Goal: Task Accomplishment & Management: Use online tool/utility

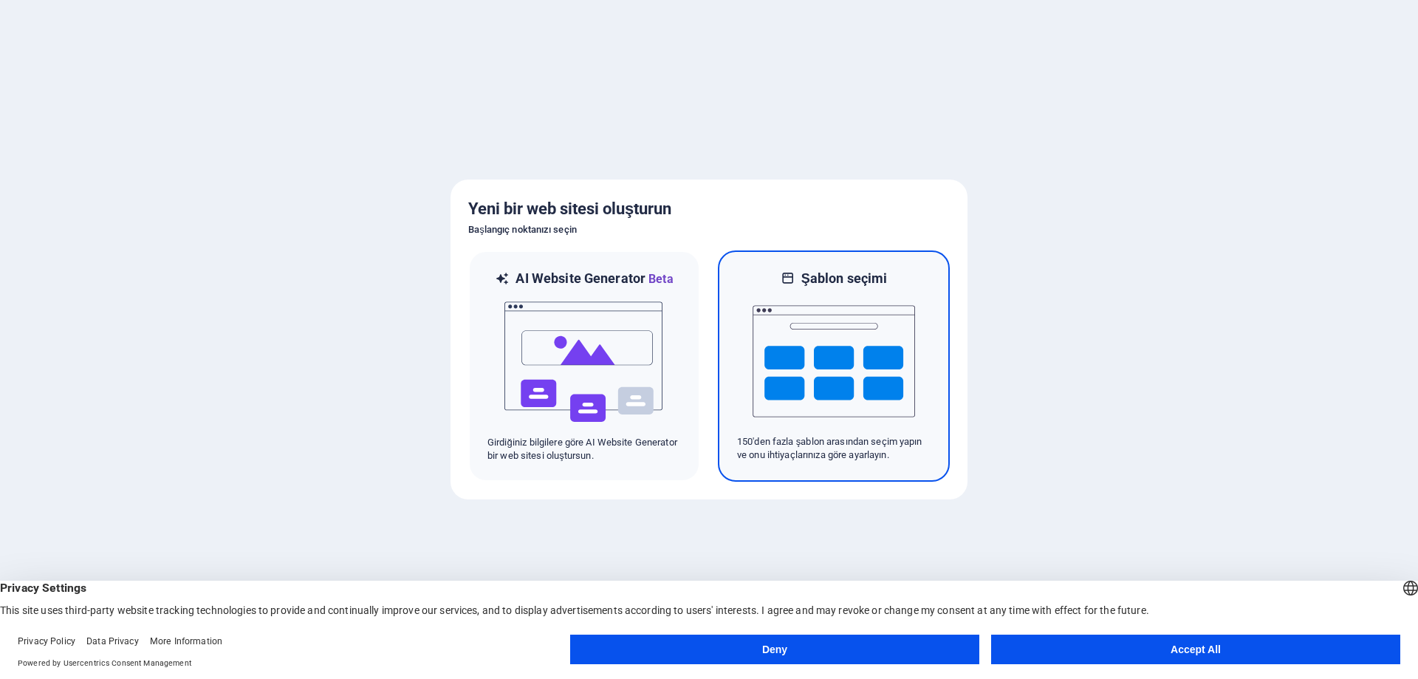
click at [832, 355] on img at bounding box center [834, 361] width 162 height 148
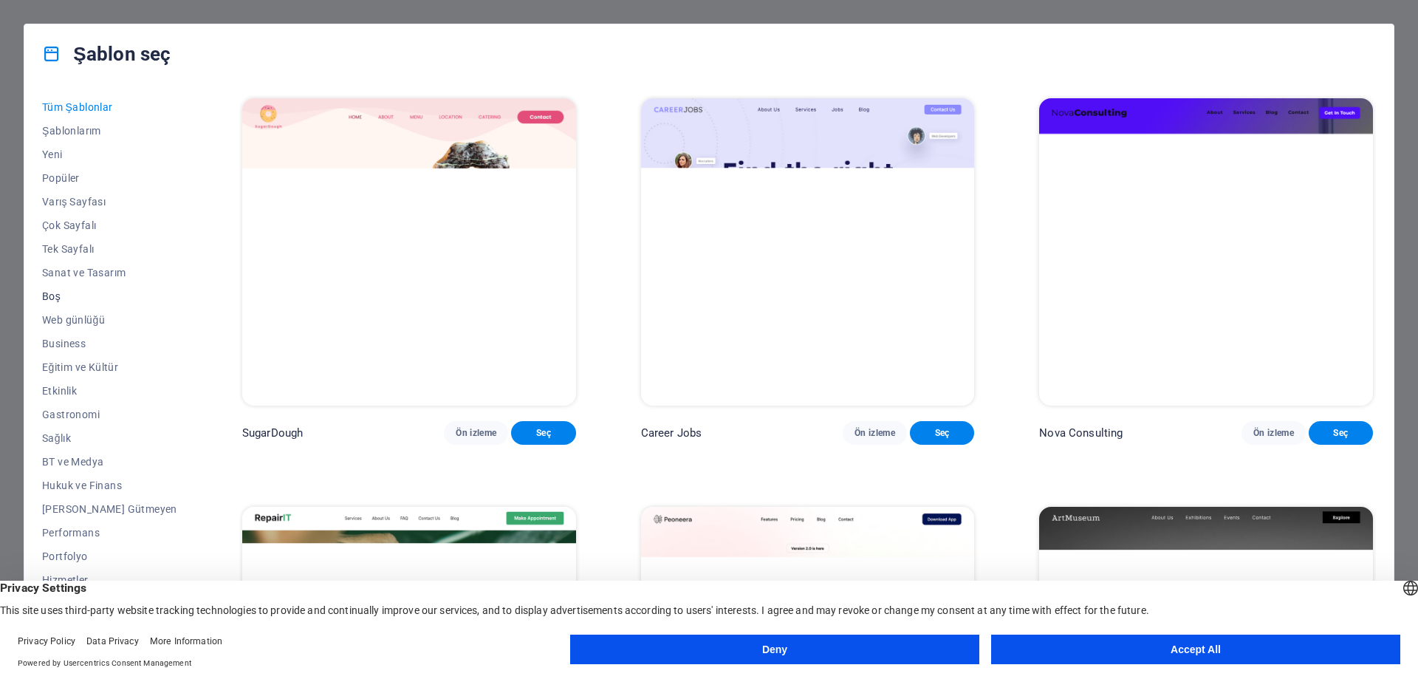
scroll to position [49, 0]
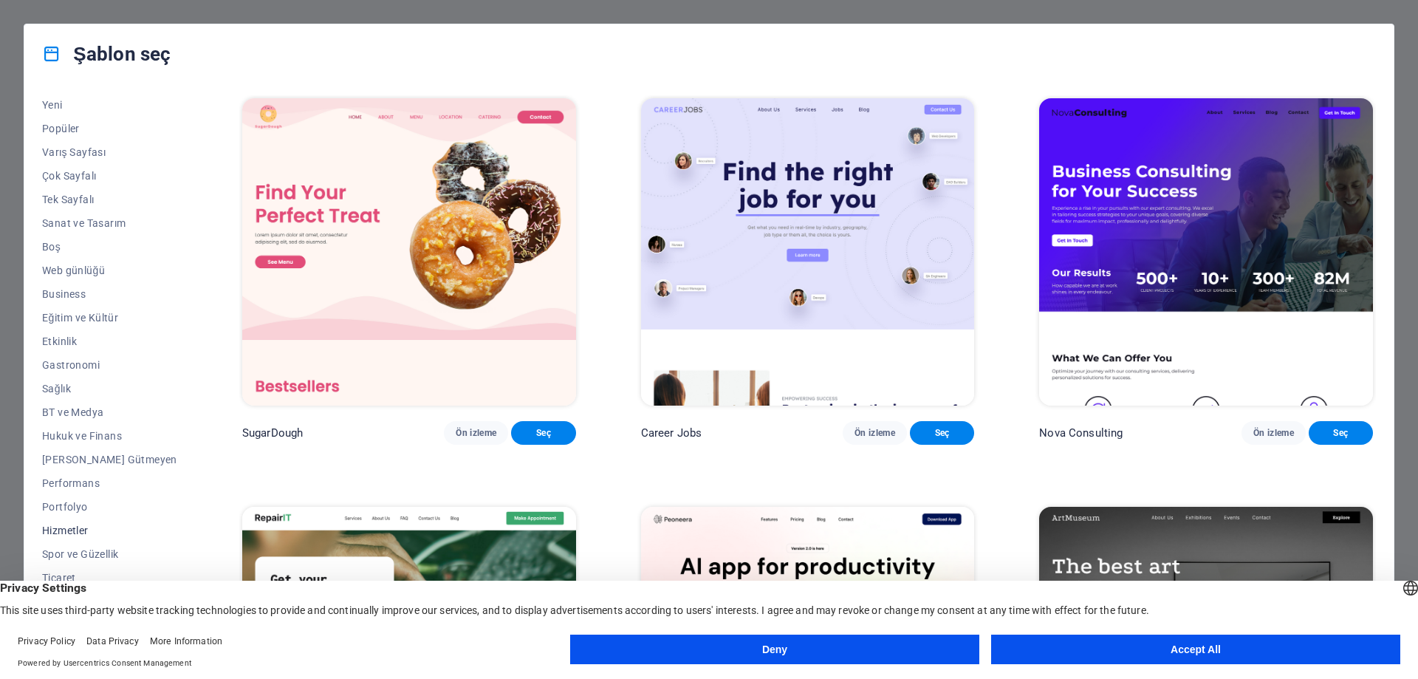
click at [75, 529] on span "Hizmetler" at bounding box center [109, 530] width 135 height 12
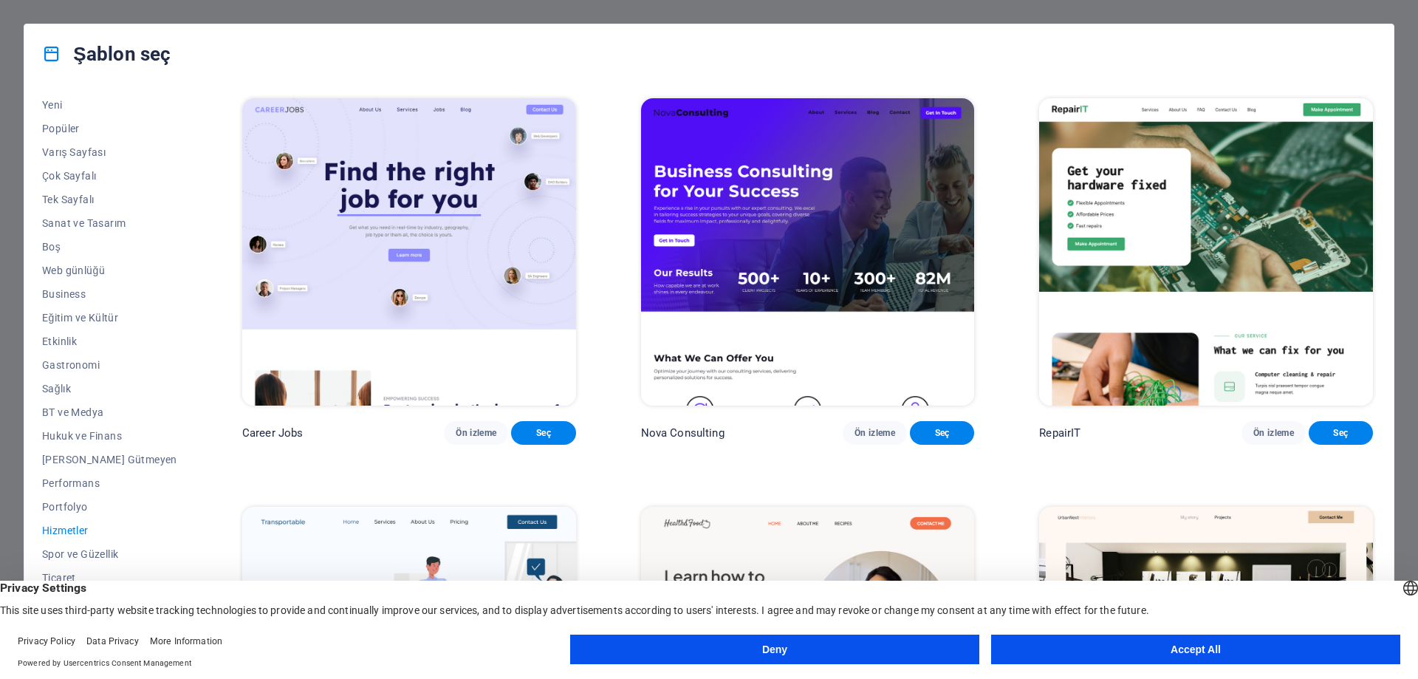
click at [1216, 651] on button "Accept All" at bounding box center [1195, 649] width 409 height 30
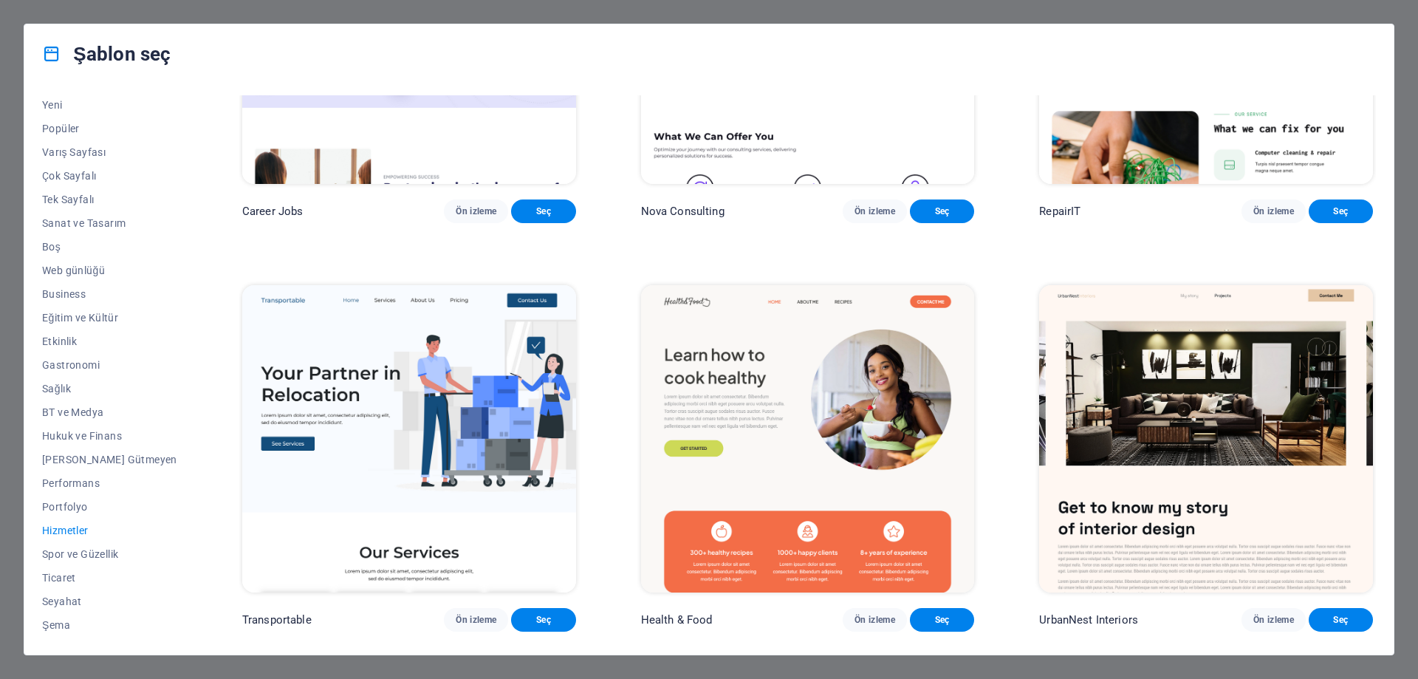
scroll to position [369, 0]
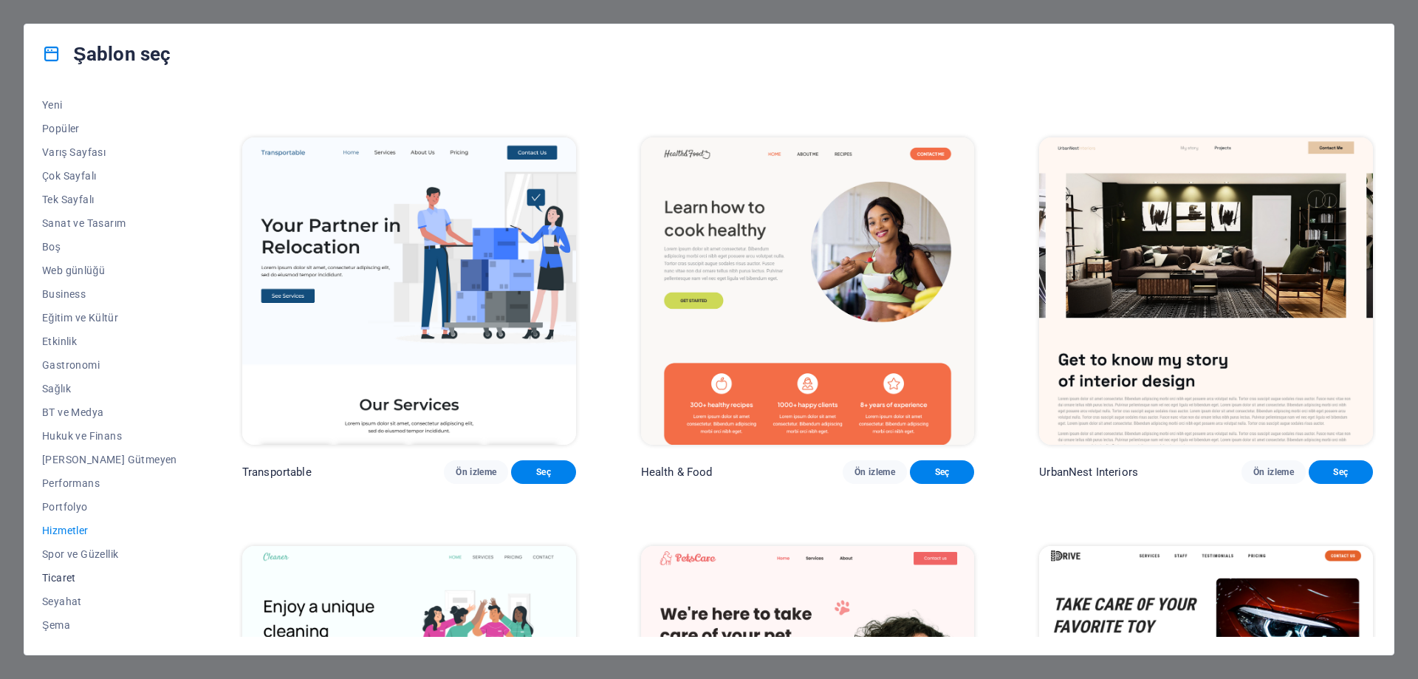
click at [58, 581] on span "Ticaret" at bounding box center [109, 578] width 135 height 12
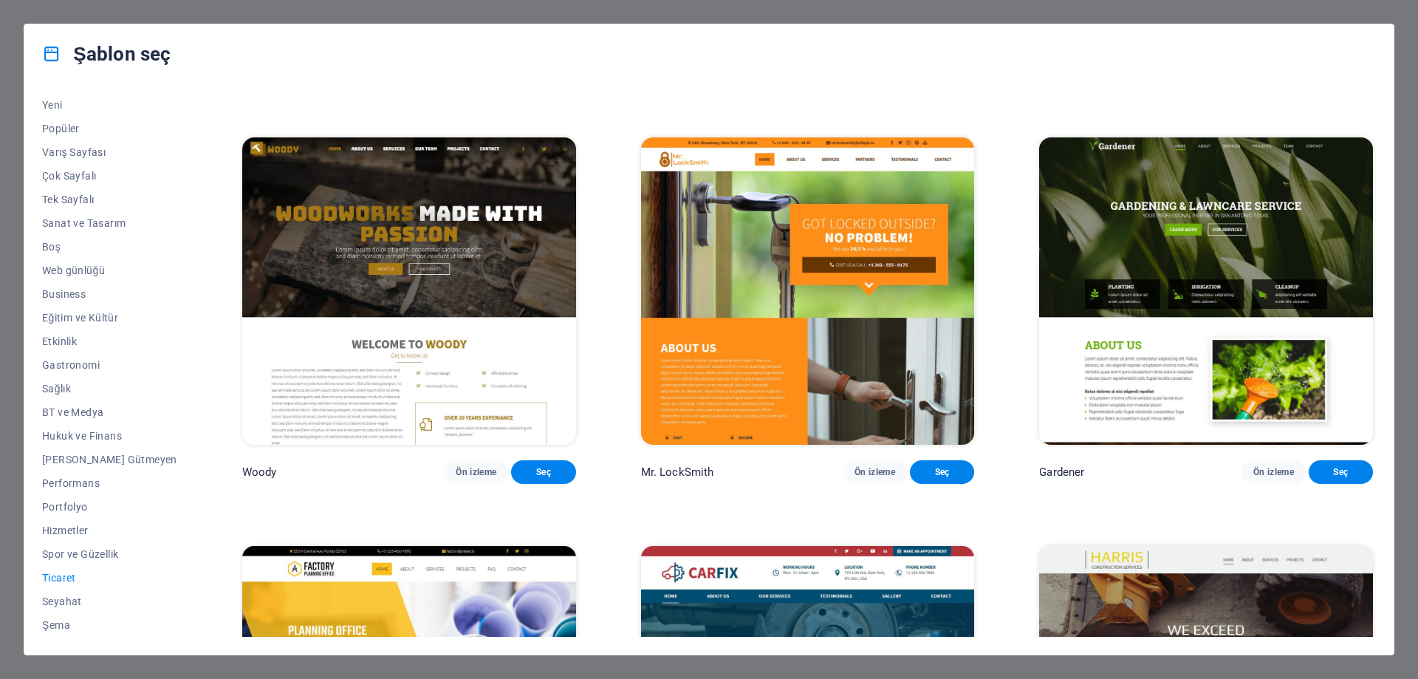
scroll to position [650, 0]
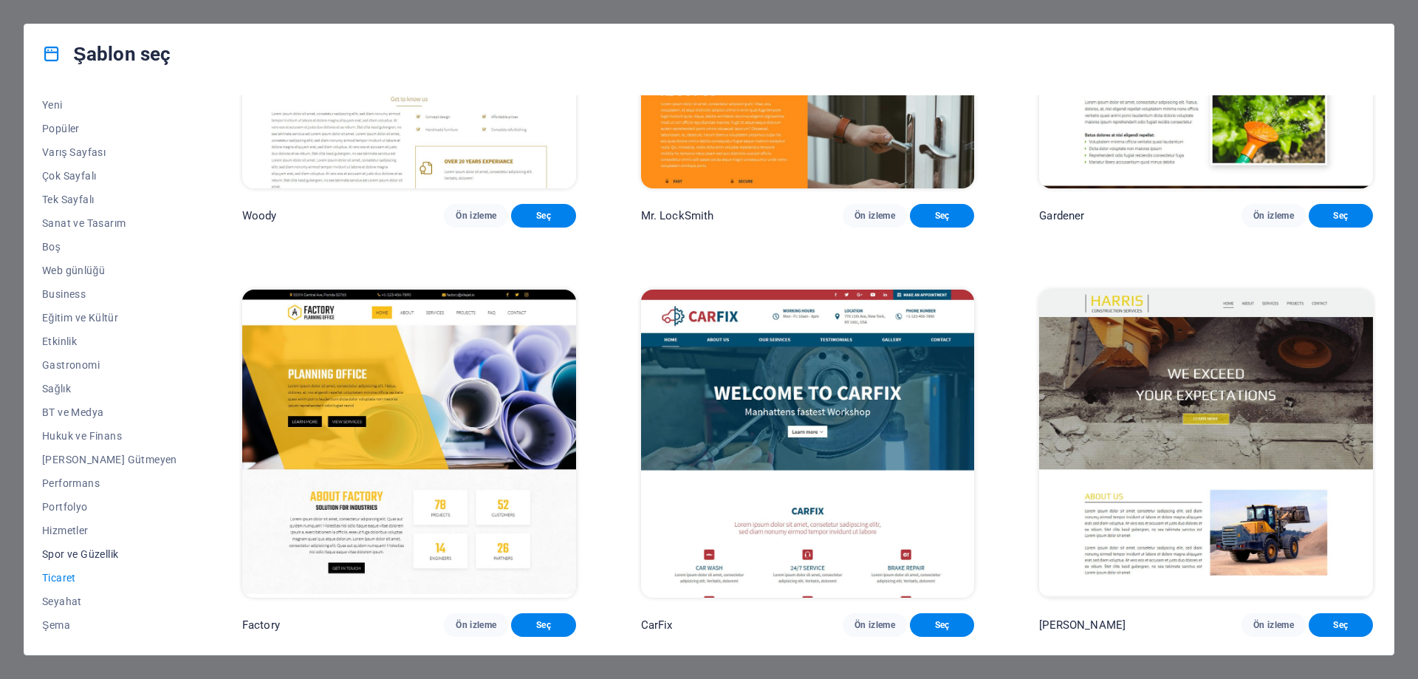
click at [74, 558] on span "Spor ve Güzellik" at bounding box center [109, 554] width 135 height 12
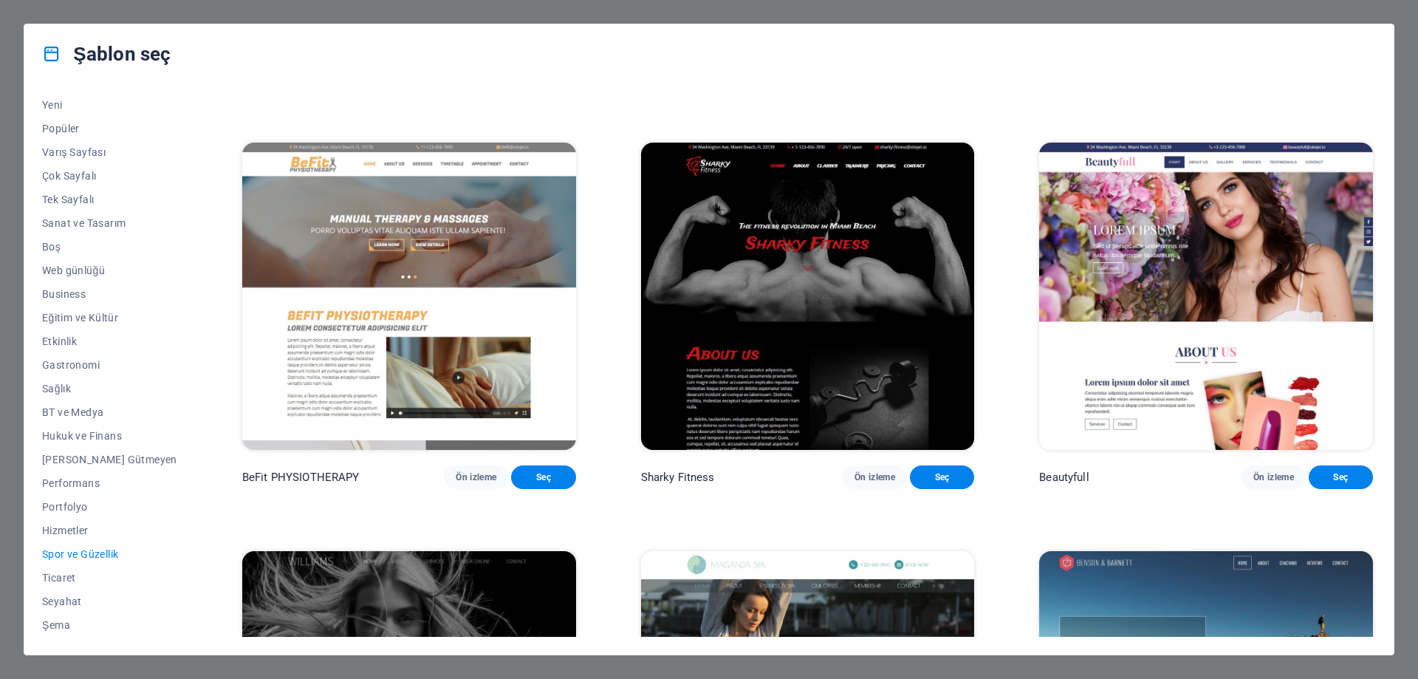
scroll to position [1484, 0]
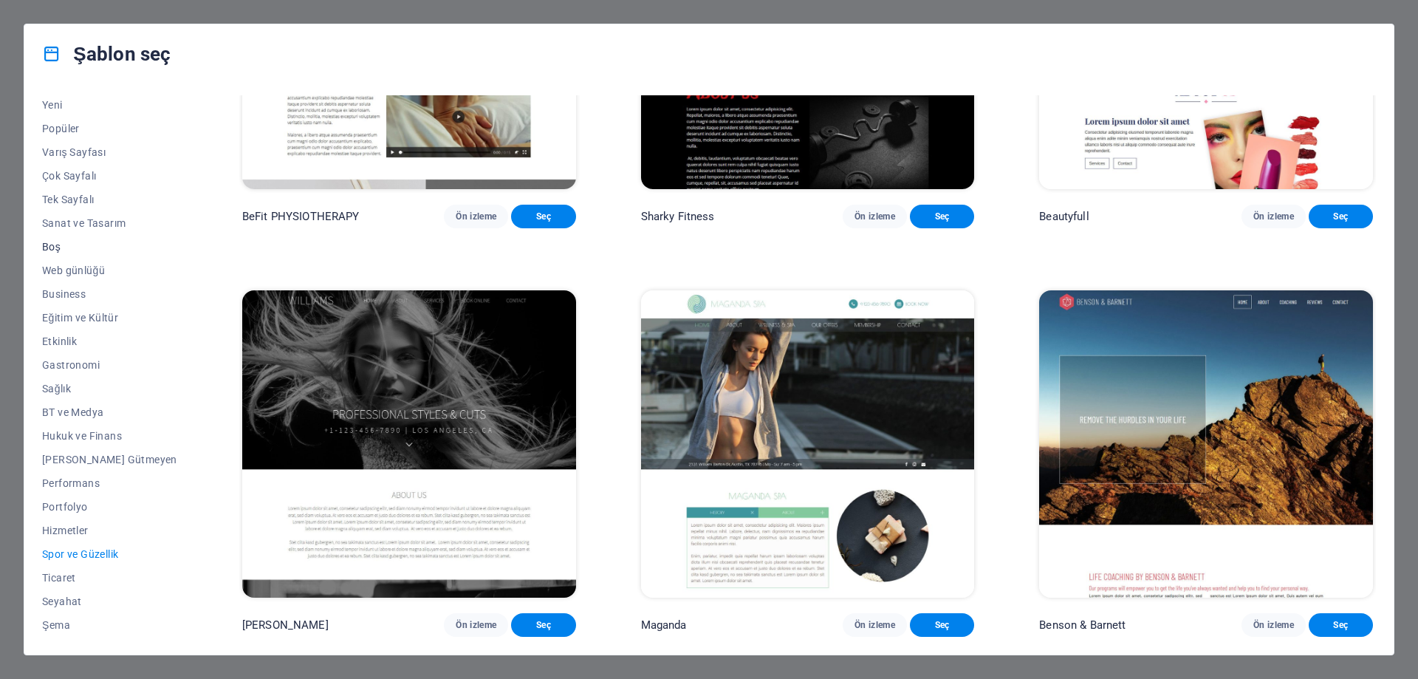
click at [52, 242] on span "Boş" at bounding box center [109, 247] width 135 height 12
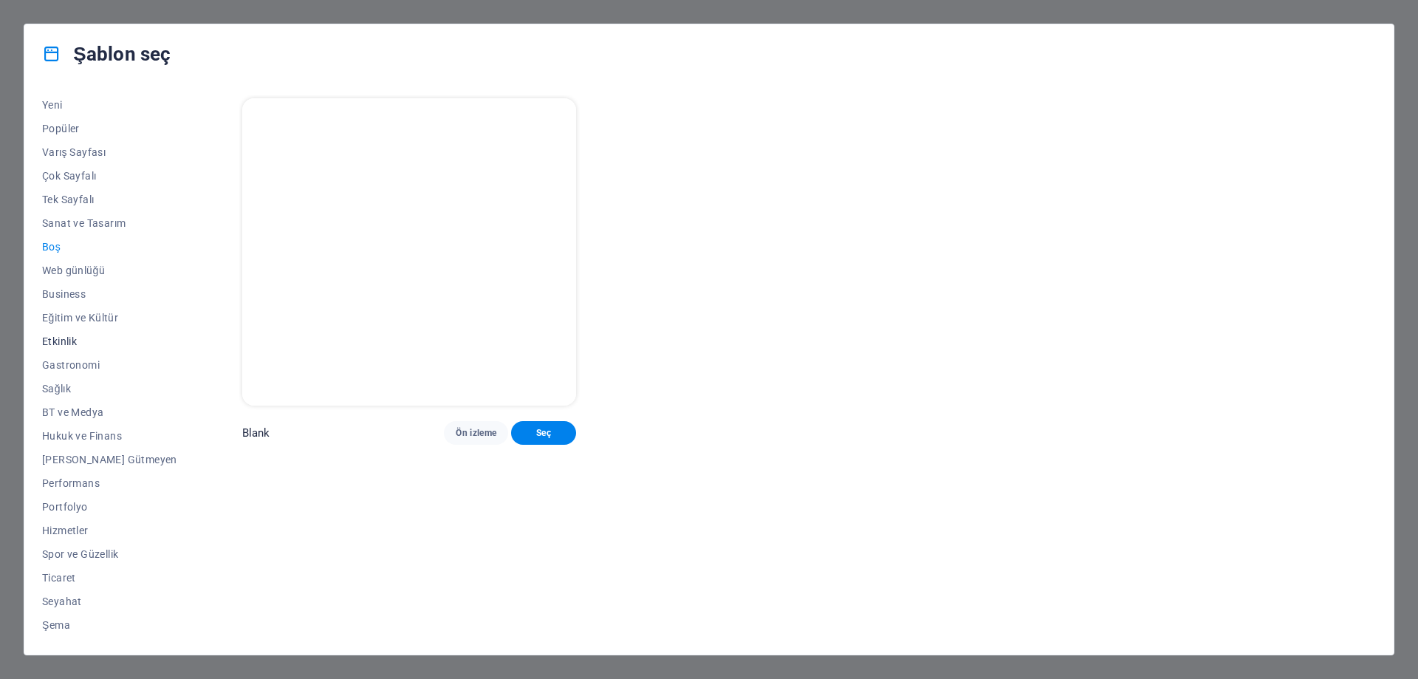
scroll to position [0, 0]
click at [70, 129] on span "Şablonlarım" at bounding box center [109, 131] width 135 height 12
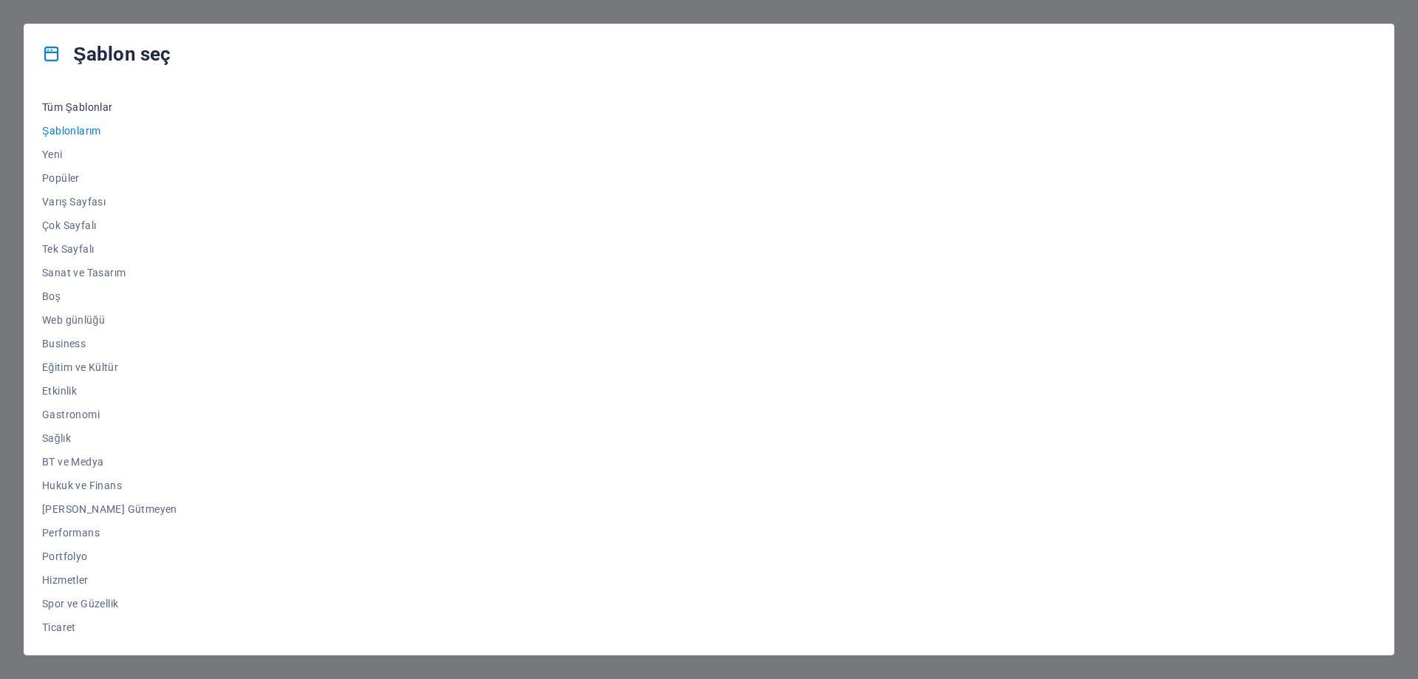
click at [91, 108] on span "Tüm Şablonlar" at bounding box center [109, 107] width 135 height 12
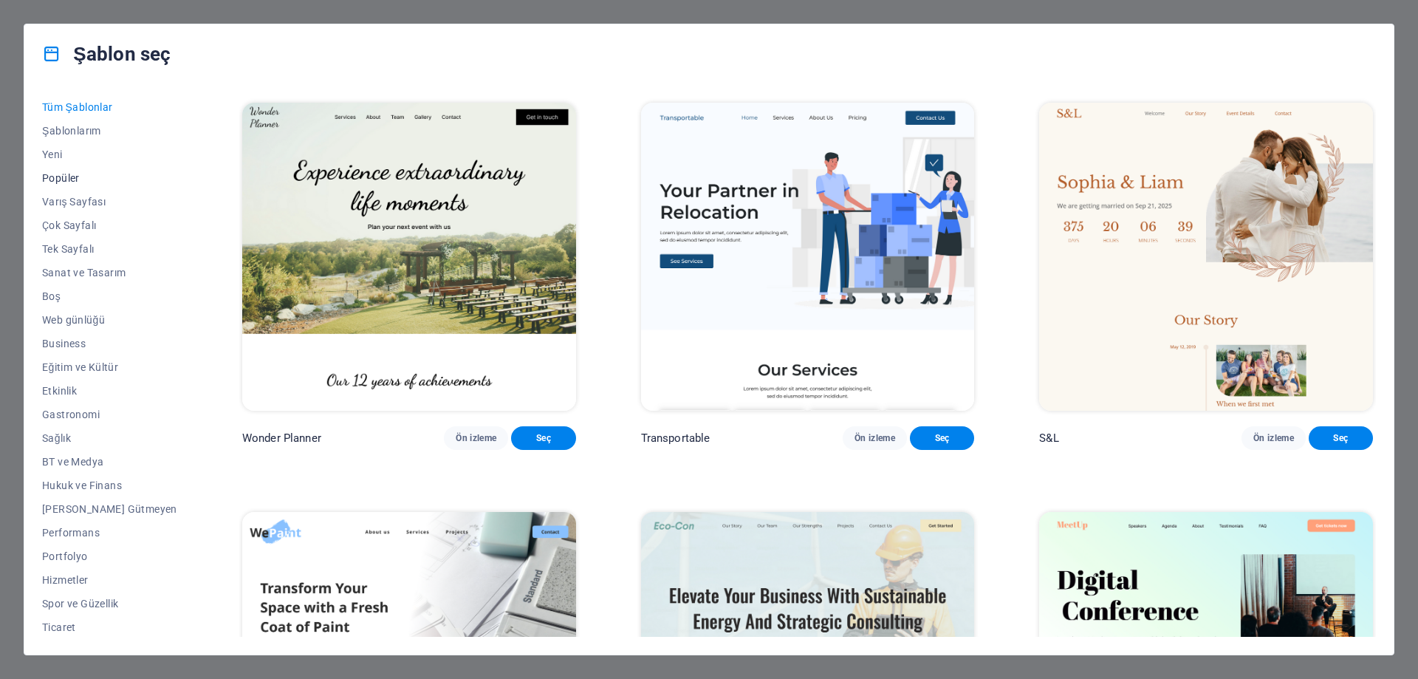
scroll to position [49, 0]
click at [77, 272] on span "Web günlüğü" at bounding box center [109, 270] width 135 height 12
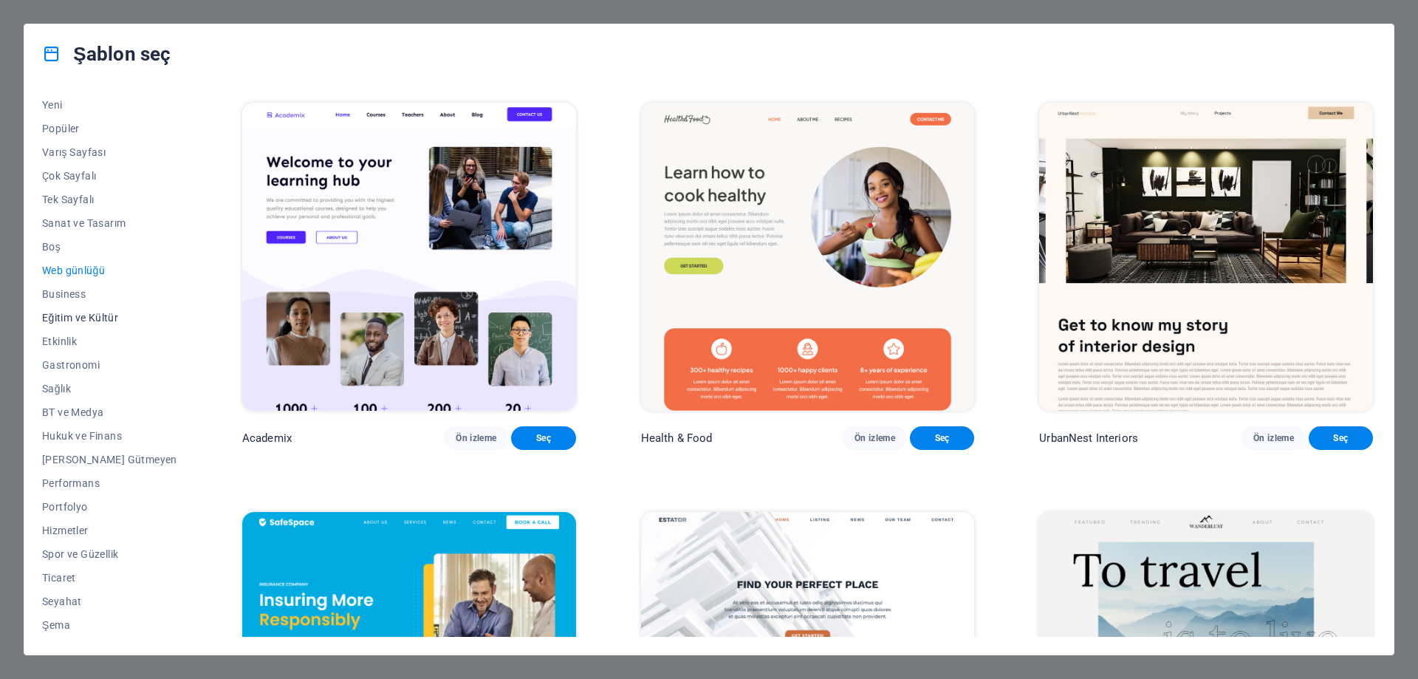
click at [64, 315] on span "Eğitim ve Kültür" at bounding box center [109, 318] width 135 height 12
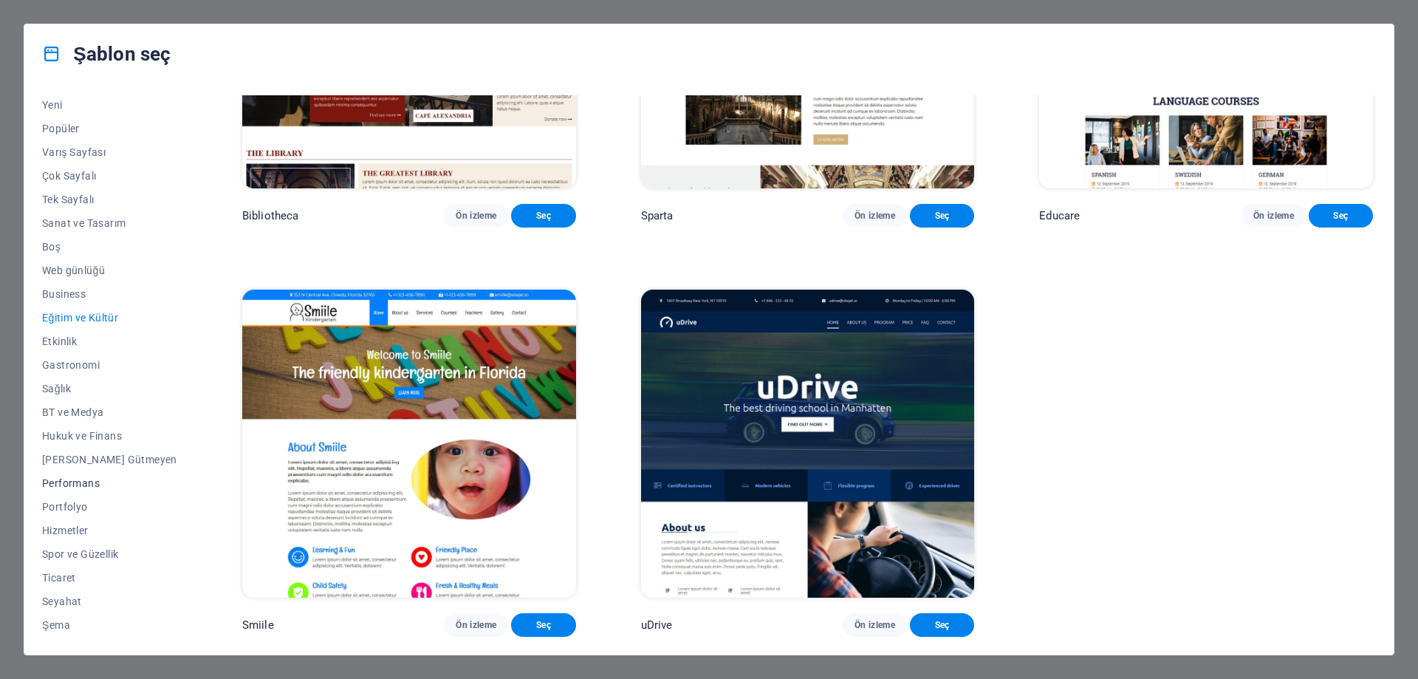
click at [63, 488] on span "Performans" at bounding box center [109, 483] width 135 height 12
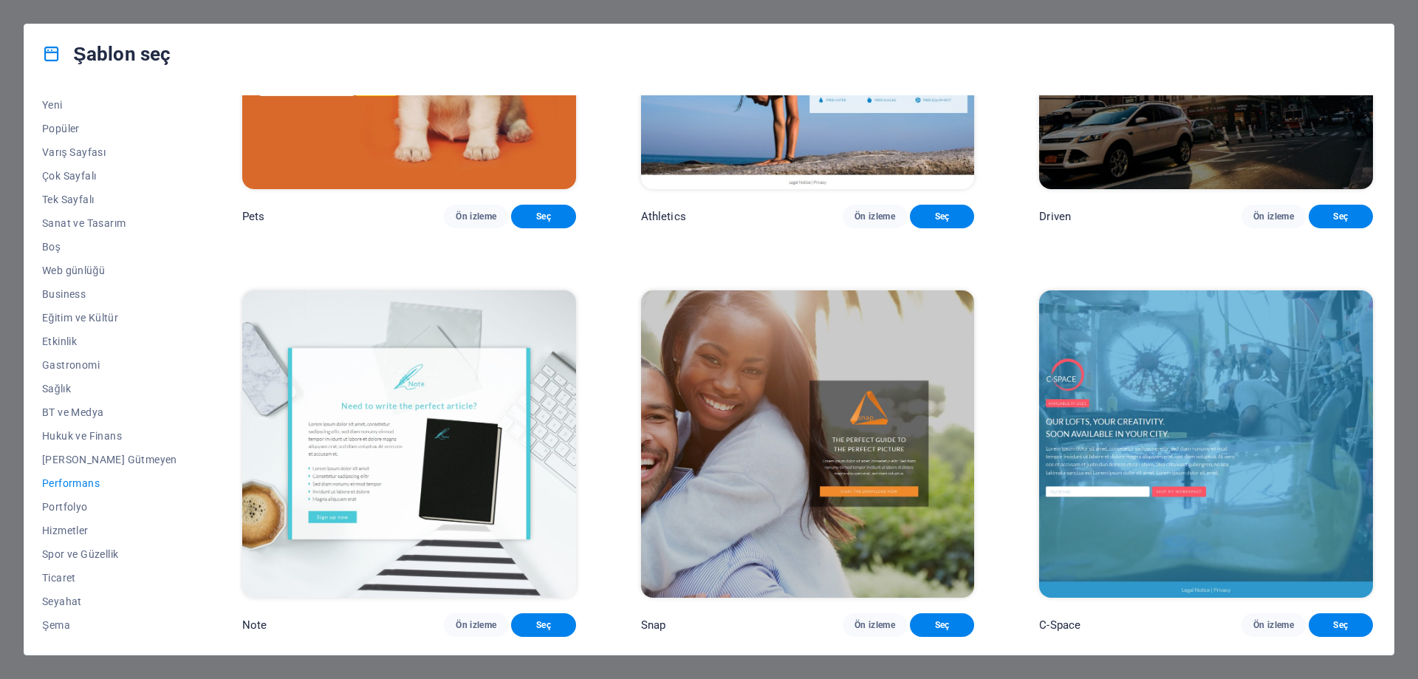
scroll to position [886, 0]
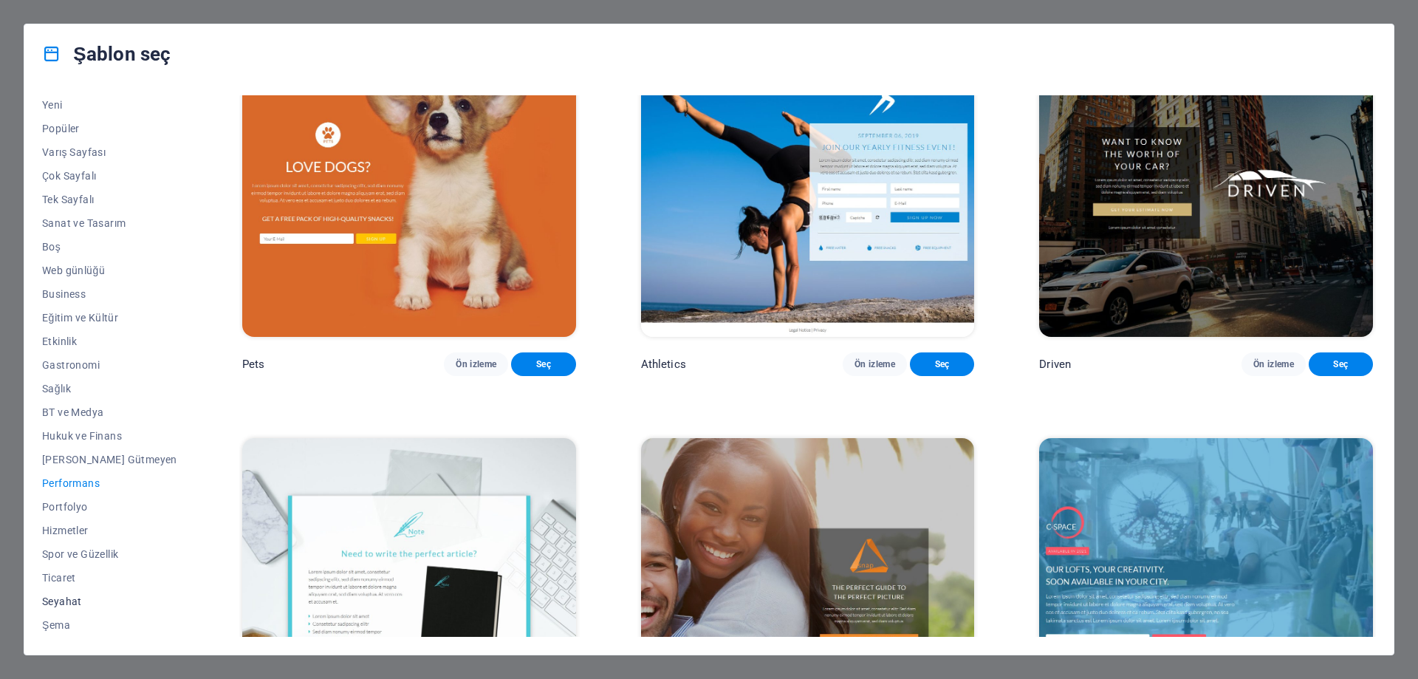
click at [52, 606] on span "Seyahat" at bounding box center [109, 601] width 135 height 12
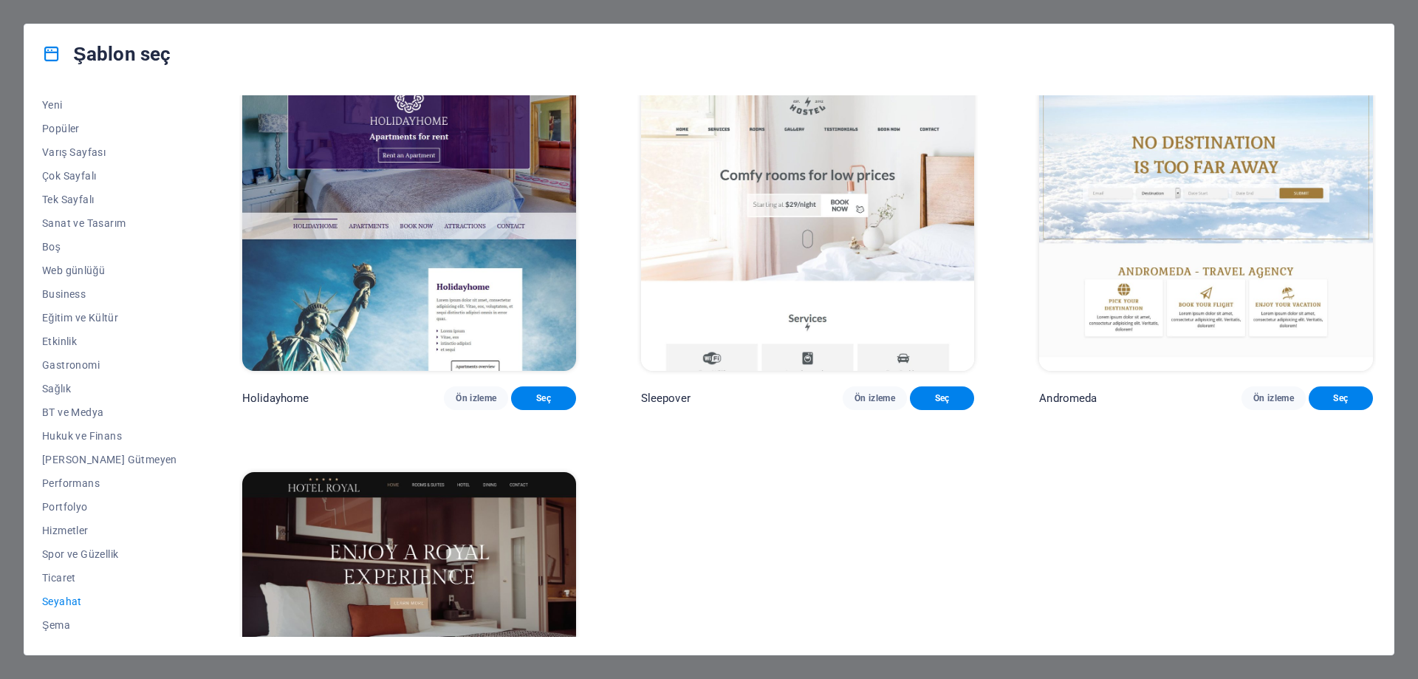
scroll to position [650, 0]
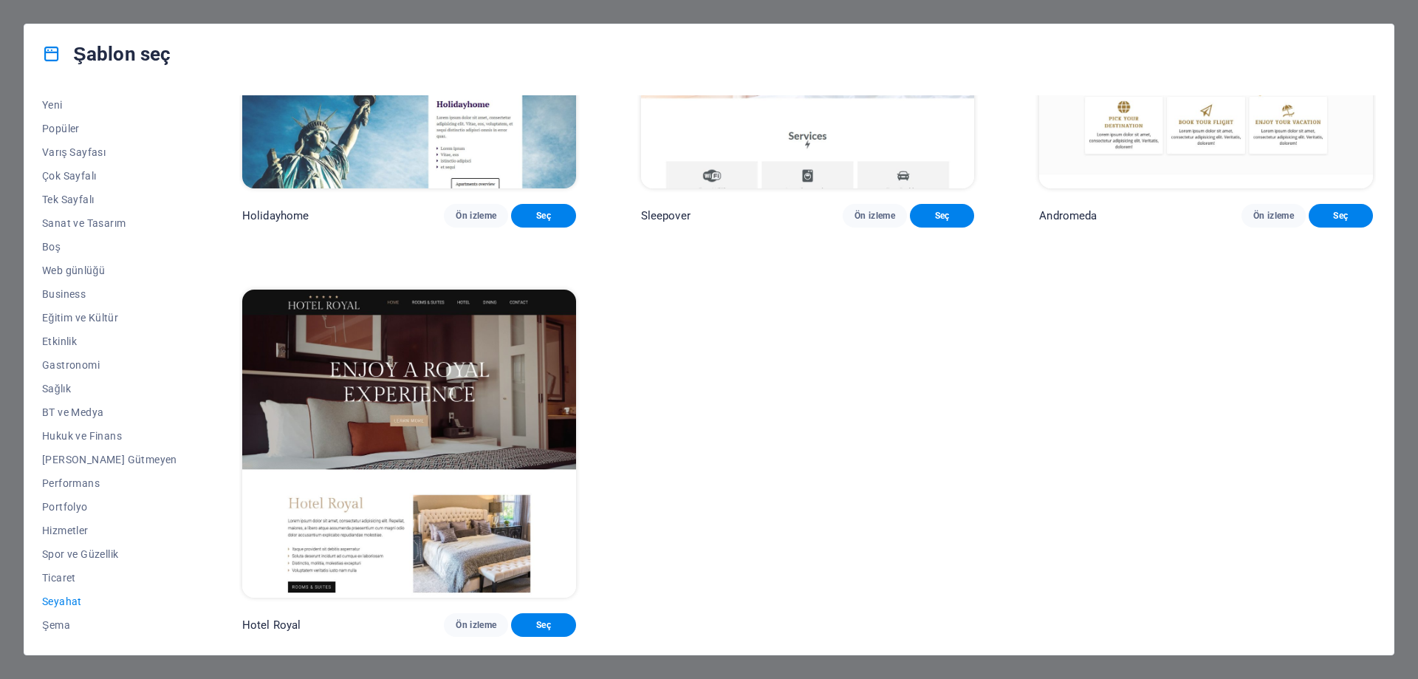
click at [377, 426] on img at bounding box center [409, 443] width 334 height 307
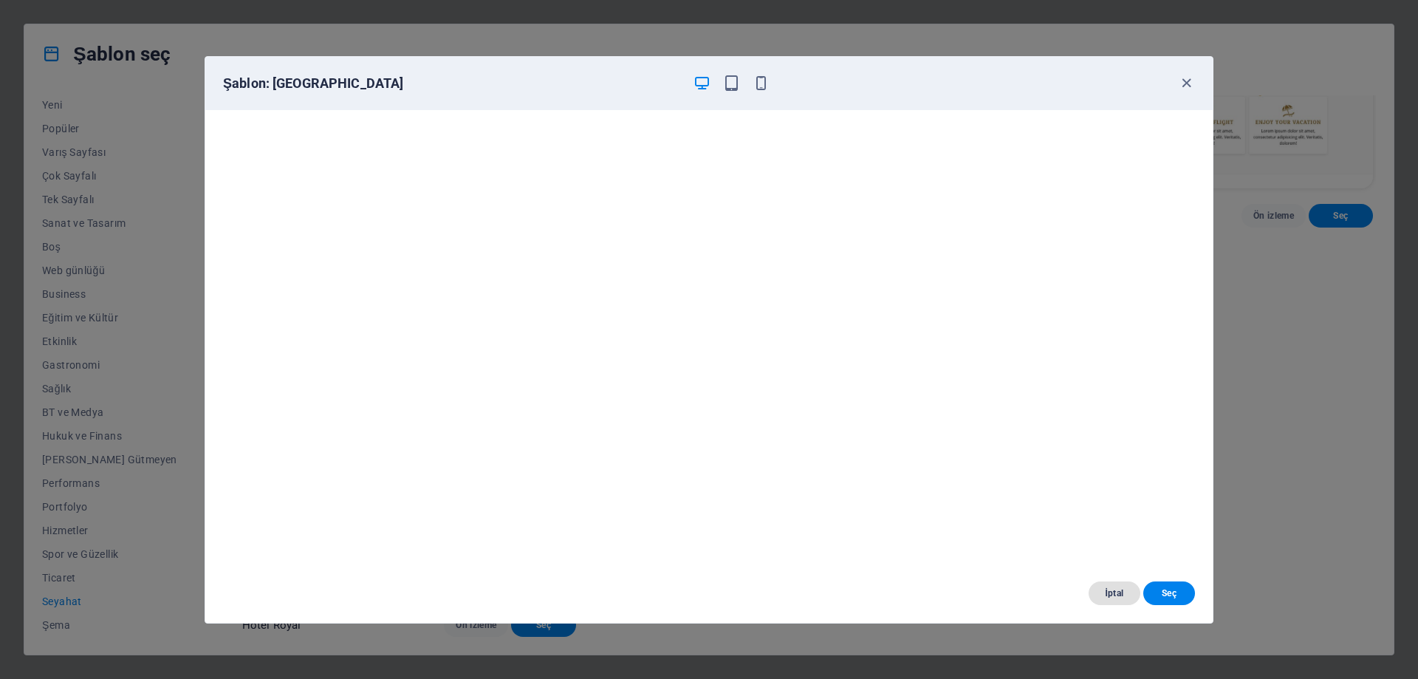
click at [1098, 598] on button "İptal" at bounding box center [1115, 593] width 52 height 24
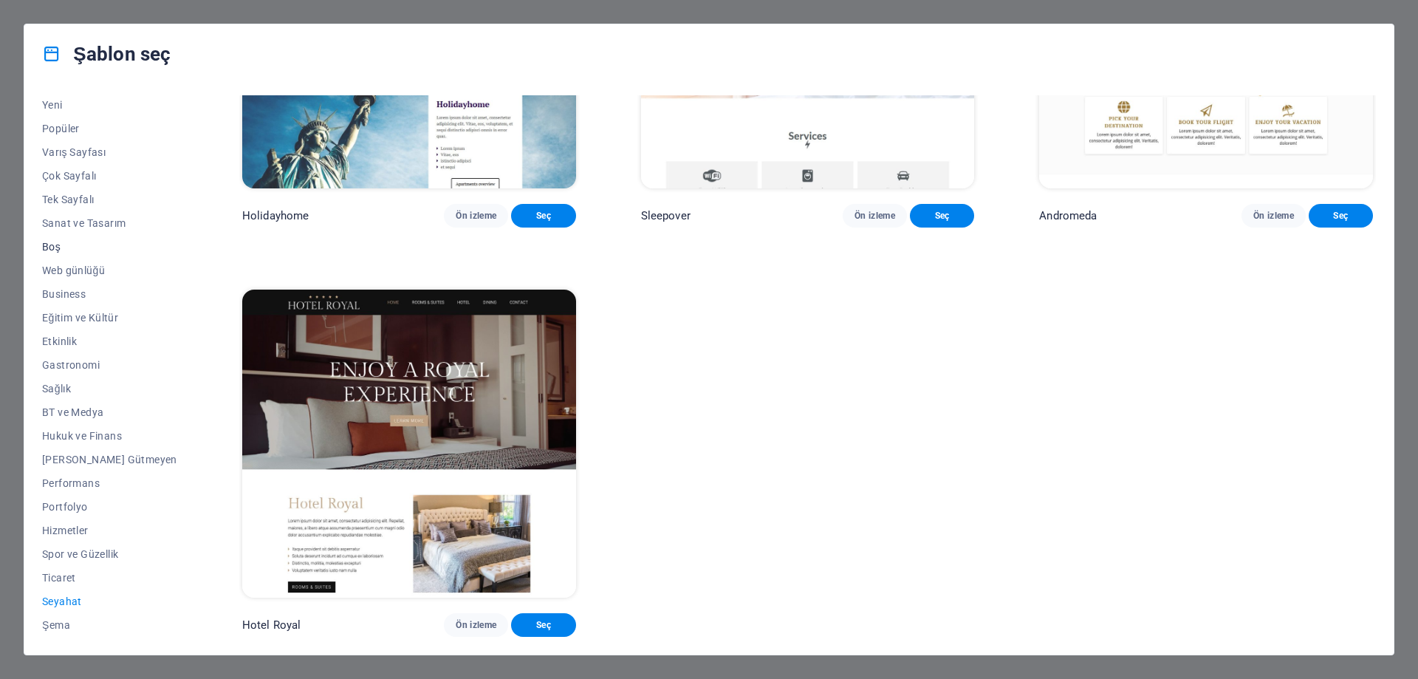
click at [65, 252] on span "Boş" at bounding box center [109, 247] width 135 height 12
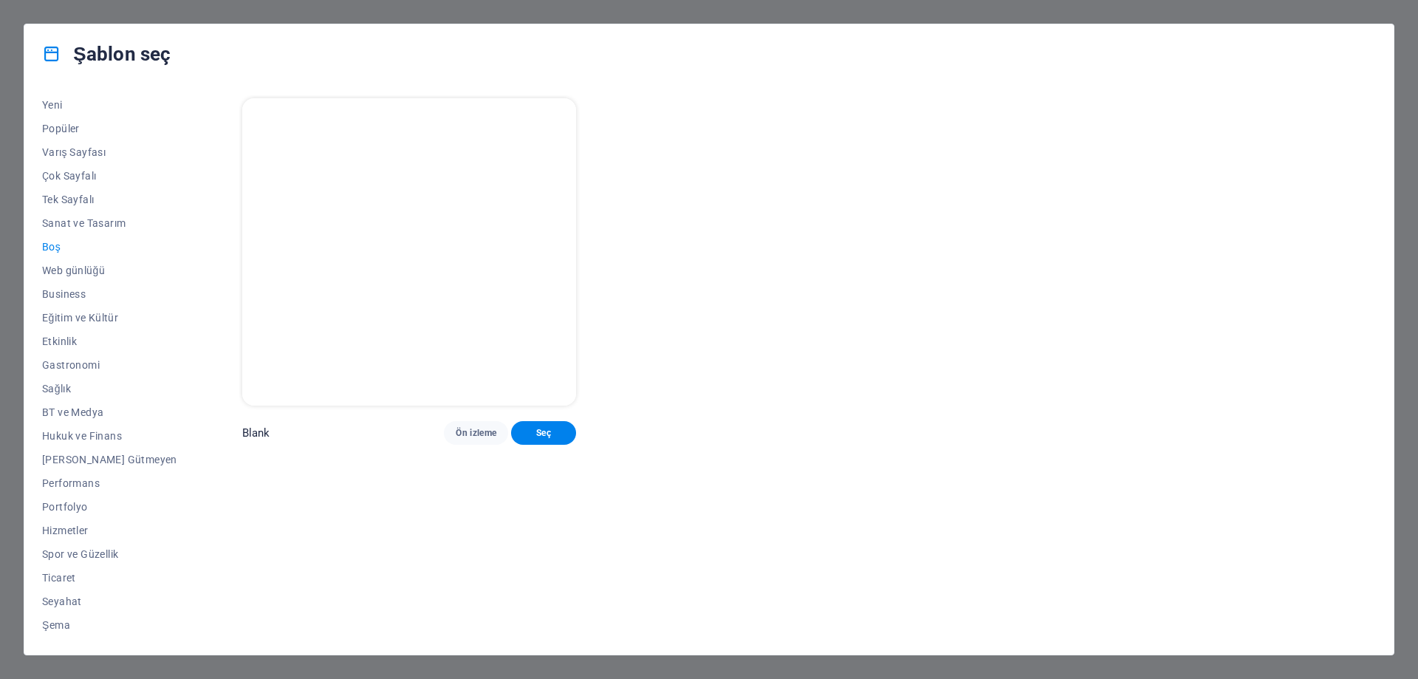
scroll to position [0, 0]
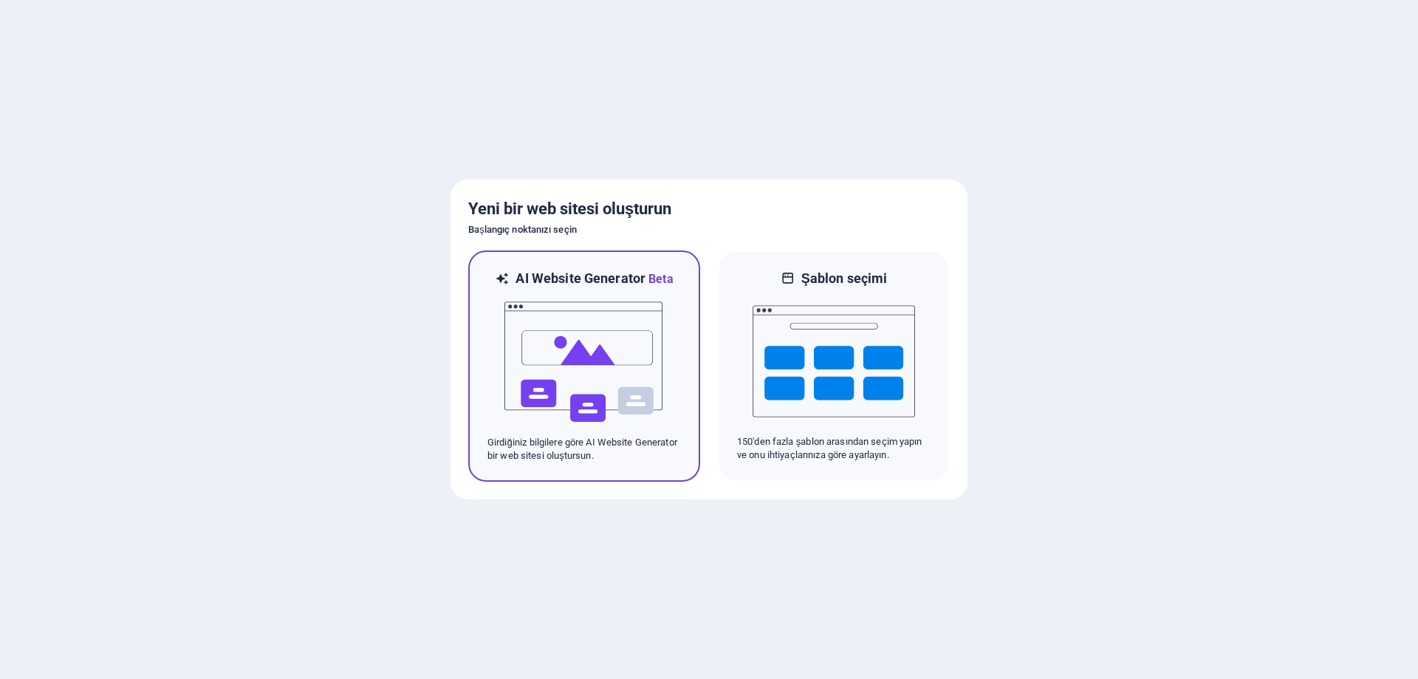
click at [543, 315] on img at bounding box center [584, 362] width 162 height 148
click at [592, 363] on img at bounding box center [584, 362] width 162 height 148
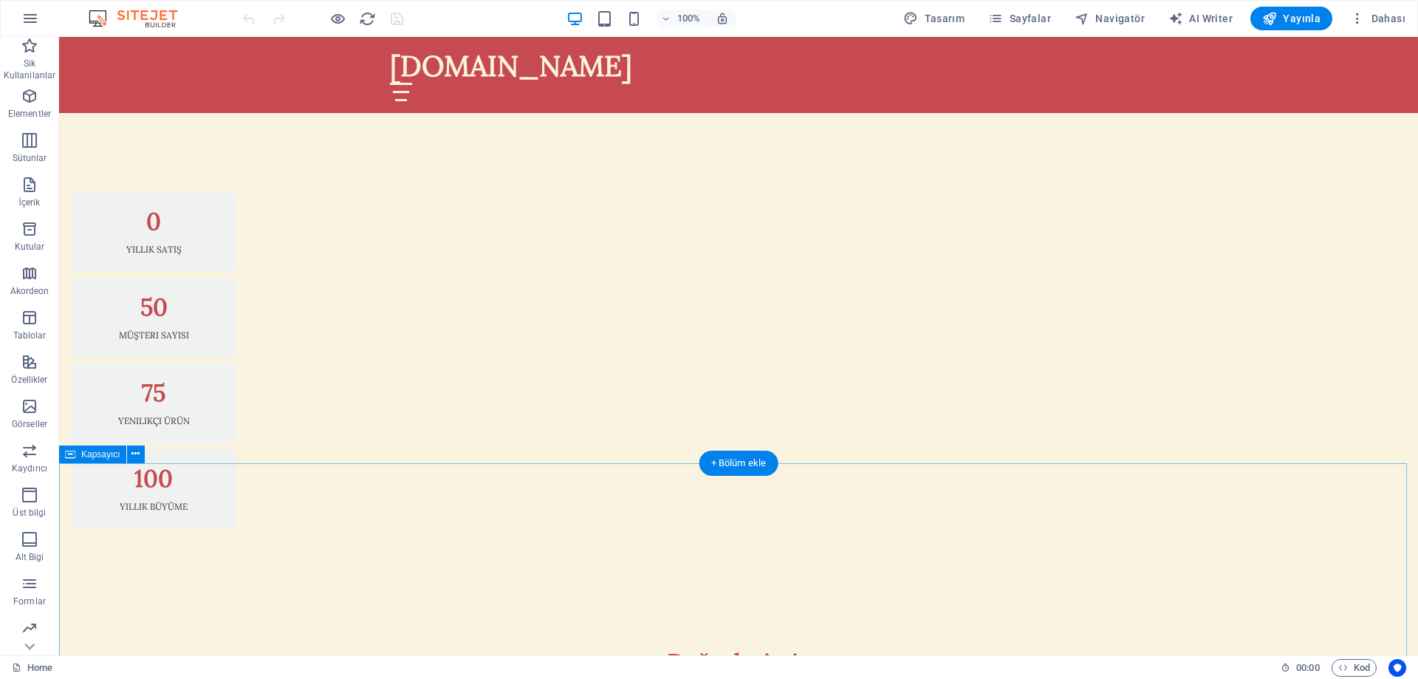
scroll to position [960, 0]
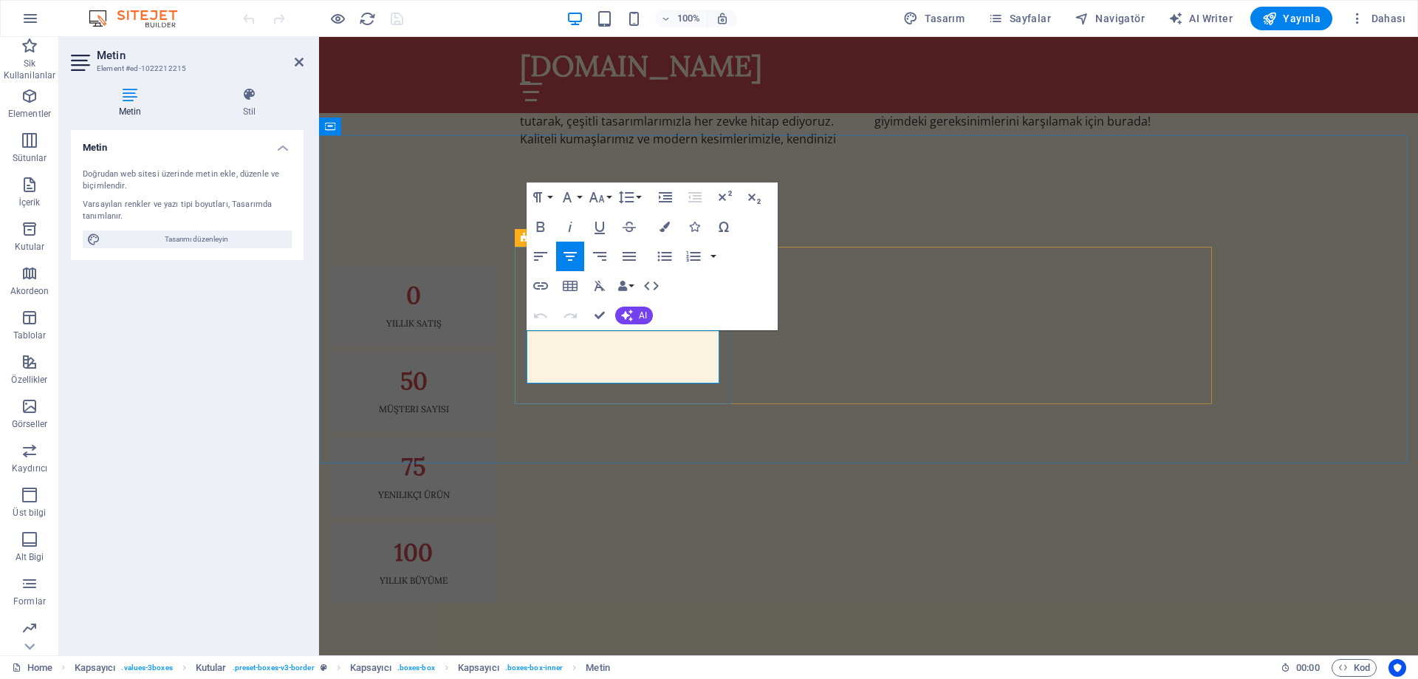
click at [632, 321] on button "AI" at bounding box center [634, 316] width 38 height 18
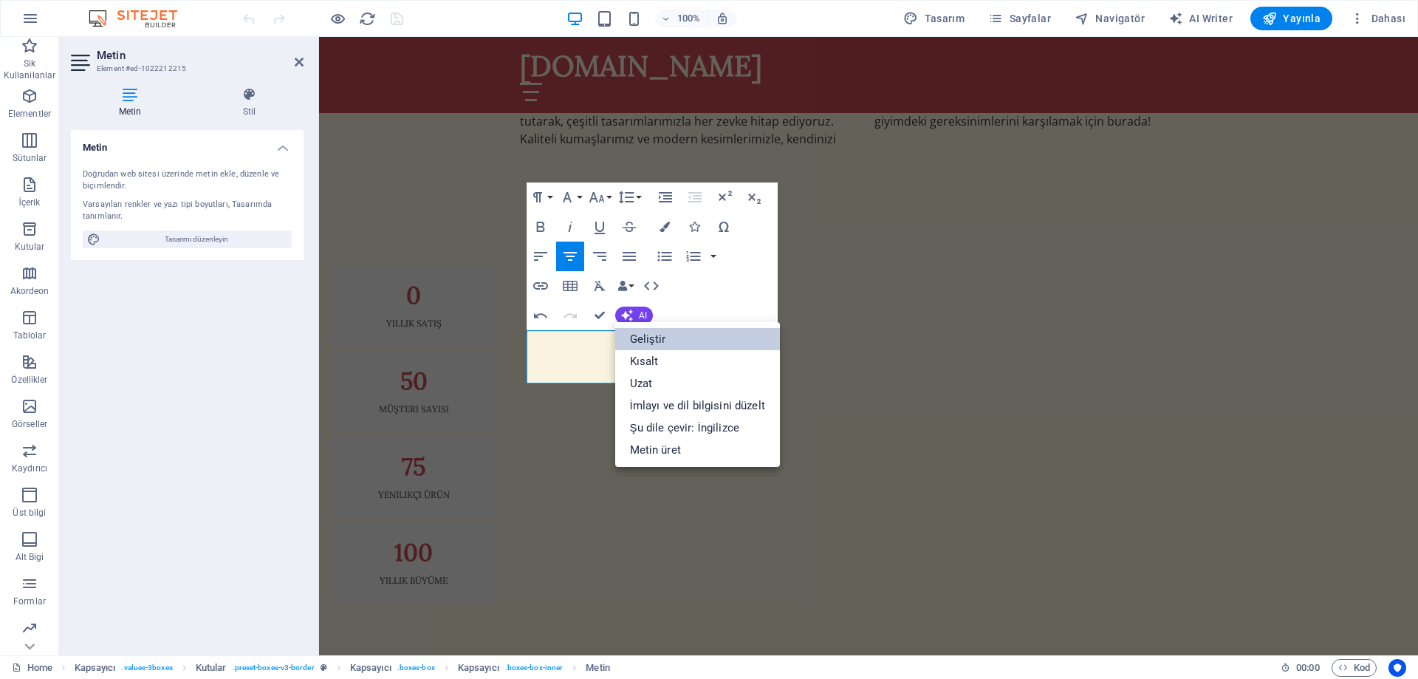
click at [682, 336] on link "Geliştir" at bounding box center [697, 339] width 165 height 22
